Goal: Information Seeking & Learning: Find specific fact

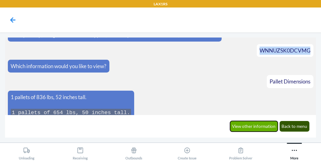
click at [243, 127] on button "View other information" at bounding box center [254, 126] width 48 height 11
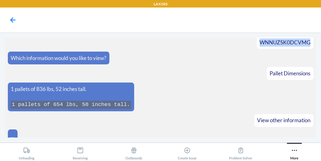
scroll to position [1433, 0]
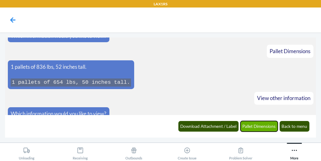
click at [259, 131] on button "Pallet Dimensions" at bounding box center [259, 126] width 38 height 11
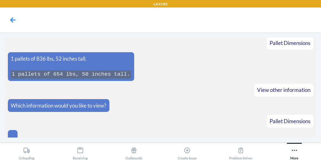
scroll to position [1480, 0]
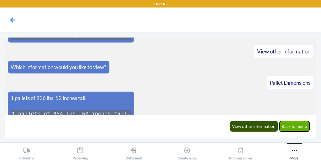
click at [299, 130] on button "Back to menu" at bounding box center [295, 126] width 30 height 11
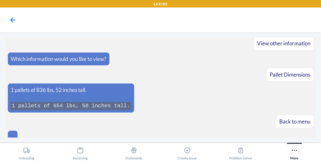
scroll to position [1522, 0]
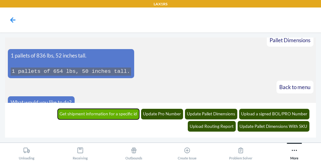
click at [74, 112] on button "Get shipment information for a specific id" at bounding box center [99, 114] width 82 height 11
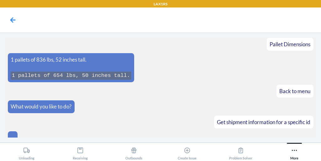
scroll to position [1548, 0]
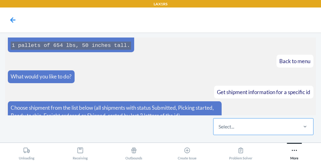
click at [237, 133] on div "Select..." at bounding box center [255, 127] width 83 height 16
click at [219, 131] on input "Select..." at bounding box center [219, 127] width 1 height 8
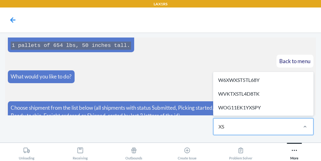
type input "XSP"
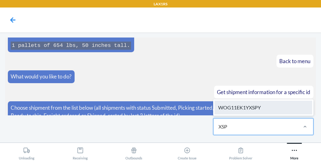
click at [252, 109] on div "WOG11EK1YXSPY" at bounding box center [263, 108] width 98 height 14
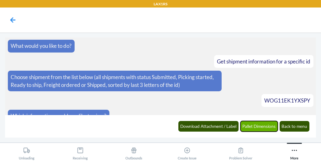
click at [246, 125] on button "Pallet Dimensions" at bounding box center [259, 126] width 38 height 11
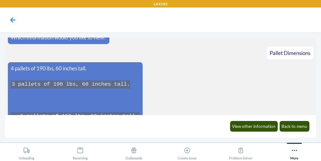
scroll to position [1657, 0]
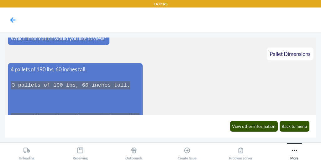
click at [308, 134] on div "View other information Back to menu" at bounding box center [269, 126] width 87 height 17
click at [304, 128] on button "Back to menu" at bounding box center [295, 126] width 30 height 11
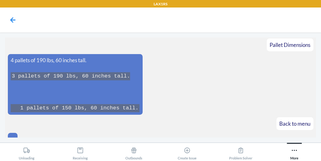
scroll to position [1701, 0]
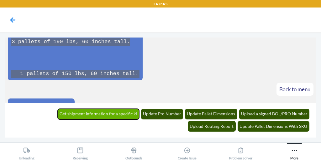
click at [64, 114] on button "Get shipment information for a specific id" at bounding box center [99, 114] width 82 height 11
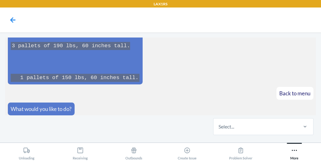
scroll to position [1726, 0]
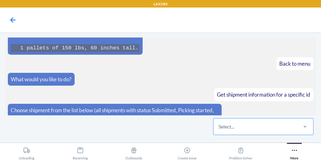
click at [242, 130] on div "Select..." at bounding box center [255, 127] width 83 height 16
click at [219, 130] on input "Select..." at bounding box center [219, 127] width 1 height 8
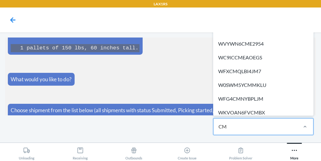
type input "CMB"
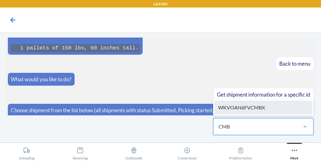
click at [252, 112] on div "WKVOAN6FVCMBX" at bounding box center [263, 108] width 98 height 14
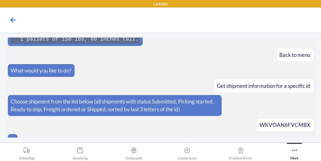
scroll to position [1757, 0]
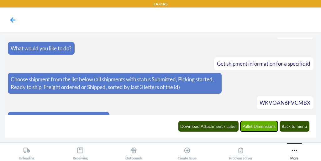
click at [251, 124] on button "Pallet Dimensions" at bounding box center [259, 126] width 38 height 11
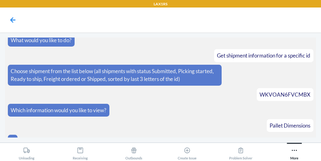
scroll to position [1850, 0]
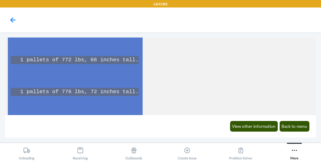
scroll to position [1996, 0]
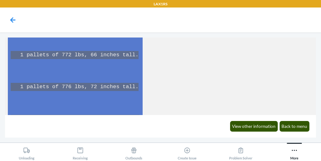
click at [187, 77] on article "4 pallets of 742 lbs, 71 inches tall. 9 pallets of 538 lbs, 53 inches tall. 1 p…" at bounding box center [161, 15] width 306 height 221
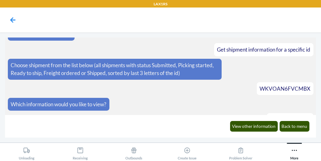
scroll to position [1764, 0]
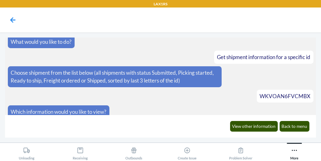
click at [268, 93] on span "WKVOAN6FVCMBX" at bounding box center [285, 96] width 51 height 7
copy span "WKVOAN6FVCMBX"
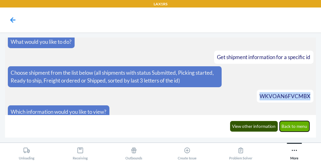
click at [291, 131] on button "Back to menu" at bounding box center [295, 126] width 30 height 11
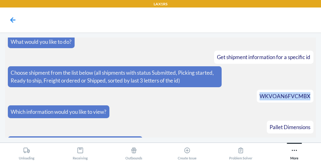
scroll to position [2004, 0]
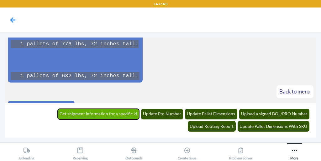
click at [69, 117] on button "Get shipment information for a specific id" at bounding box center [99, 114] width 82 height 11
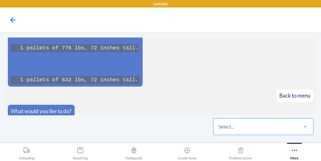
scroll to position [2064, 0]
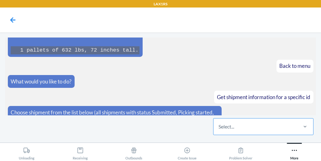
click at [229, 128] on div "Select..." at bounding box center [227, 127] width 16 height 8
click at [219, 128] on input "Select..." at bounding box center [219, 127] width 1 height 8
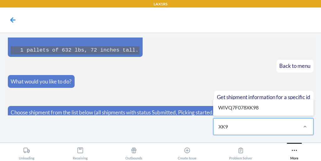
type input "XK98"
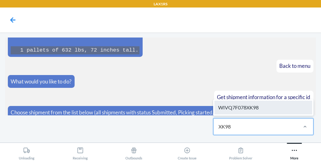
click at [259, 104] on div "WIVQ7F078XK98" at bounding box center [263, 108] width 98 height 14
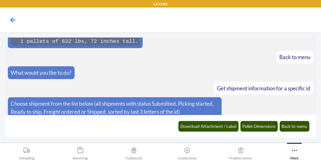
scroll to position [2095, 0]
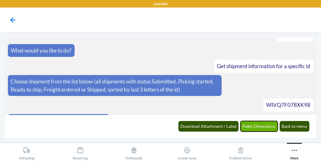
click at [248, 128] on button "Pallet Dimensions" at bounding box center [259, 126] width 38 height 11
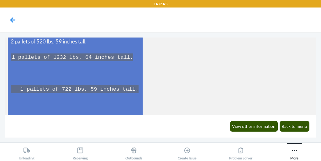
scroll to position [2176, 0]
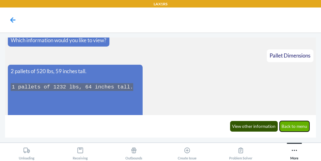
click at [298, 125] on button "Back to menu" at bounding box center [295, 126] width 30 height 11
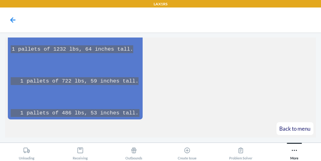
scroll to position [2249, 0]
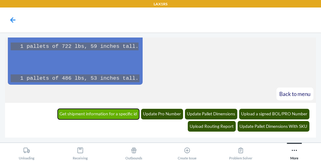
click at [58, 111] on button "Get shipment information for a specific id" at bounding box center [99, 114] width 82 height 11
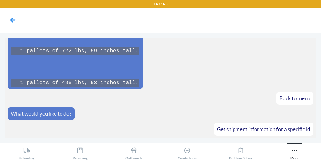
scroll to position [2274, 0]
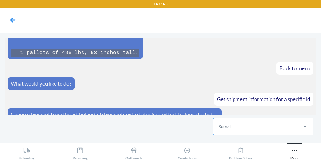
click at [234, 134] on div "Select..." at bounding box center [255, 127] width 83 height 16
click at [219, 131] on input "Select..." at bounding box center [219, 127] width 1 height 8
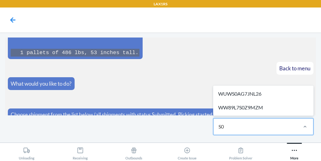
type input "S"
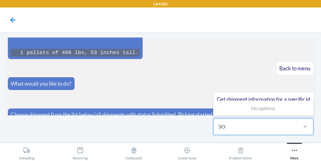
type input "5"
type input "S"
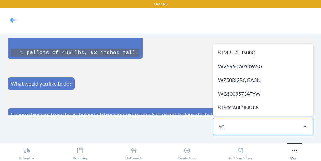
type input "5"
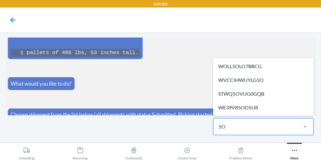
type input "5"
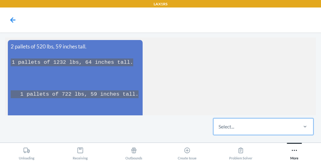
scroll to position [2200, 0]
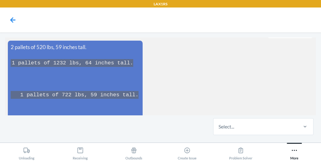
click at [100, 84] on code "1 pallets of 1232 lbs, 64 inches tall. 1 pallets of 722 lbs, 59 inches tall. 1 …" at bounding box center [75, 95] width 129 height 72
click at [82, 89] on pre "1 pallets of 1232 lbs, 64 inches tall. 1 pallets of 722 lbs, 59 inches tall. 1 …" at bounding box center [75, 95] width 129 height 72
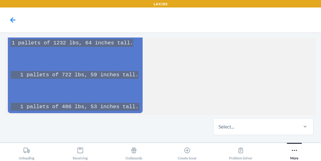
scroll to position [2274, 0]
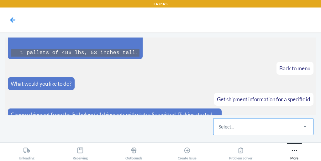
click at [249, 132] on div "Select..." at bounding box center [255, 127] width 83 height 16
click at [219, 131] on input "Select..." at bounding box center [219, 127] width 1 height 8
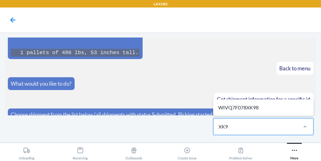
type input "XK98"
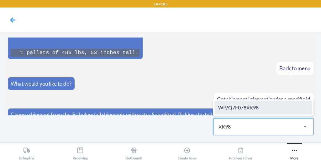
click at [254, 111] on div "WIVQ7F078XK98" at bounding box center [263, 108] width 98 height 14
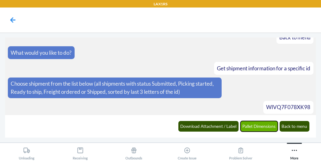
click at [250, 131] on button "Pallet Dimensions" at bounding box center [259, 126] width 38 height 11
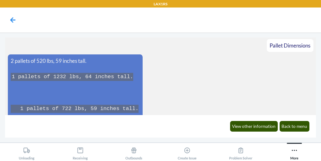
scroll to position [2416, 0]
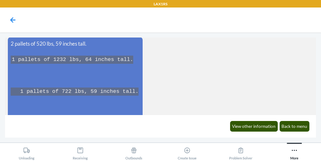
click at [91, 56] on pre "1 pallets of 1232 lbs, 64 inches tall. 1 pallets of 722 lbs, 59 inches tall. 1 …" at bounding box center [75, 92] width 129 height 72
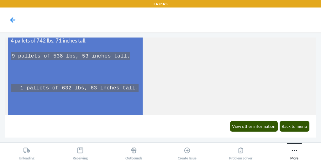
scroll to position [1866, 0]
click at [293, 126] on button "Back to menu" at bounding box center [295, 126] width 30 height 11
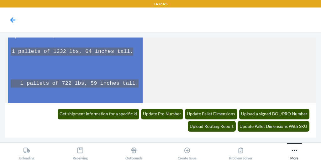
scroll to position [2459, 0]
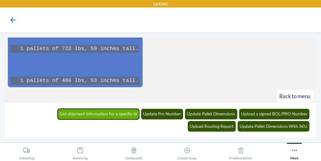
click at [58, 112] on button "Get shipment information for a specific id" at bounding box center [99, 114] width 82 height 11
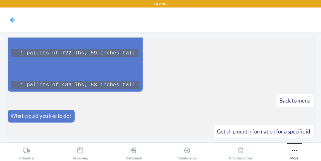
scroll to position [2484, 0]
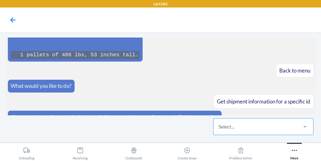
click at [248, 130] on div "Select..." at bounding box center [255, 127] width 83 height 16
click at [219, 130] on input "Select..." at bounding box center [219, 127] width 1 height 8
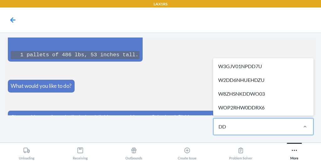
type input "DD7"
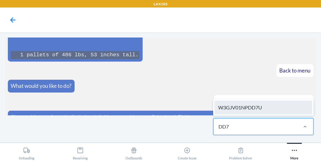
click at [252, 113] on div "W3GJV01NPDD7U" at bounding box center [263, 108] width 98 height 14
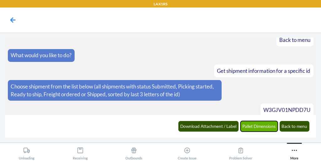
click at [260, 125] on button "Pallet Dimensions" at bounding box center [259, 126] width 38 height 11
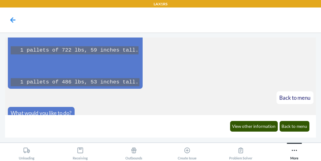
scroll to position [2173, 0]
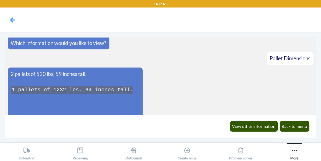
drag, startPoint x: 86, startPoint y: 75, endPoint x: 193, endPoint y: 56, distance: 109.2
click at [193, 68] on article "2 pallets of 520 lbs, 59 inches tall. 1 pallets of 1232 lbs, 64 inches tall. 1 …" at bounding box center [161, 114] width 306 height 93
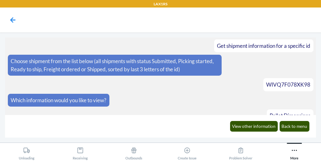
scroll to position [2114, 0]
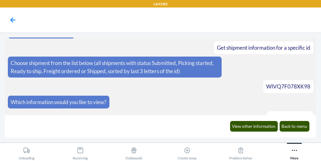
click at [286, 83] on span "WIVQ7F078XK98" at bounding box center [288, 86] width 44 height 7
drag, startPoint x: 283, startPoint y: 72, endPoint x: 296, endPoint y: 73, distance: 12.9
click at [296, 83] on span "WIVQ7F078XK98" at bounding box center [288, 86] width 44 height 7
click at [277, 80] on div "WIVQ7F078XK98" at bounding box center [288, 86] width 50 height 13
click at [277, 83] on span "WIVQ7F078XK98" at bounding box center [288, 86] width 44 height 7
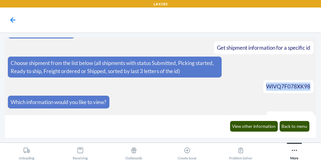
click at [277, 83] on span "WIVQ7F078XK98" at bounding box center [288, 86] width 44 height 7
copy span "WIVQ7F078XK98"
